Goal: Find specific page/section: Find specific page/section

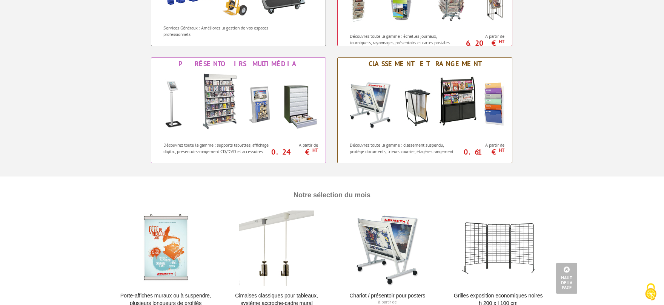
scroll to position [594, 0]
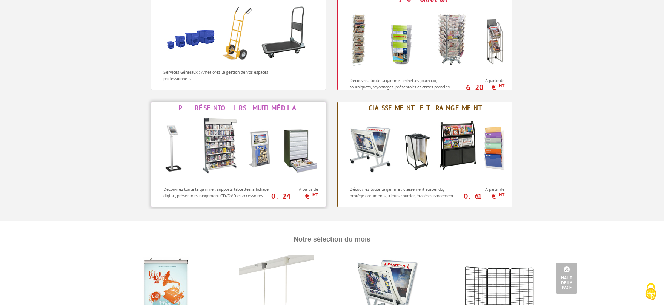
click at [254, 156] on img at bounding box center [239, 148] width 166 height 68
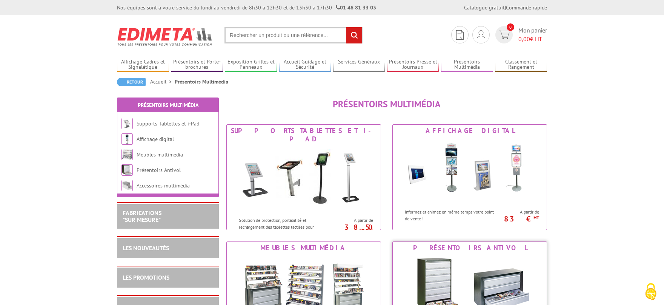
click at [467, 280] on img at bounding box center [470, 288] width 140 height 68
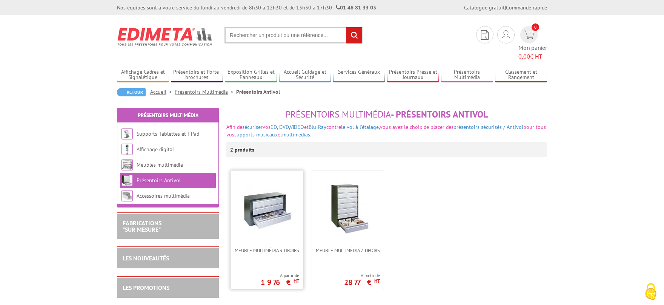
click at [272, 204] on img at bounding box center [267, 208] width 53 height 53
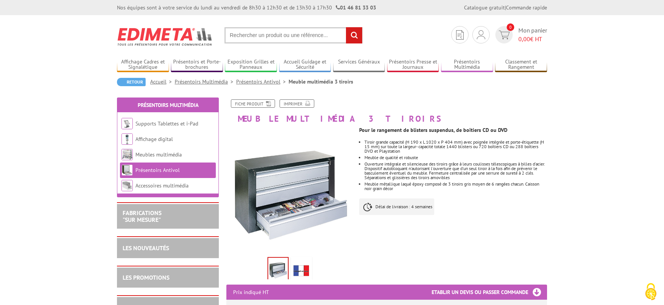
click at [305, 269] on img at bounding box center [302, 269] width 18 height 23
